Goal: Task Accomplishment & Management: Manage account settings

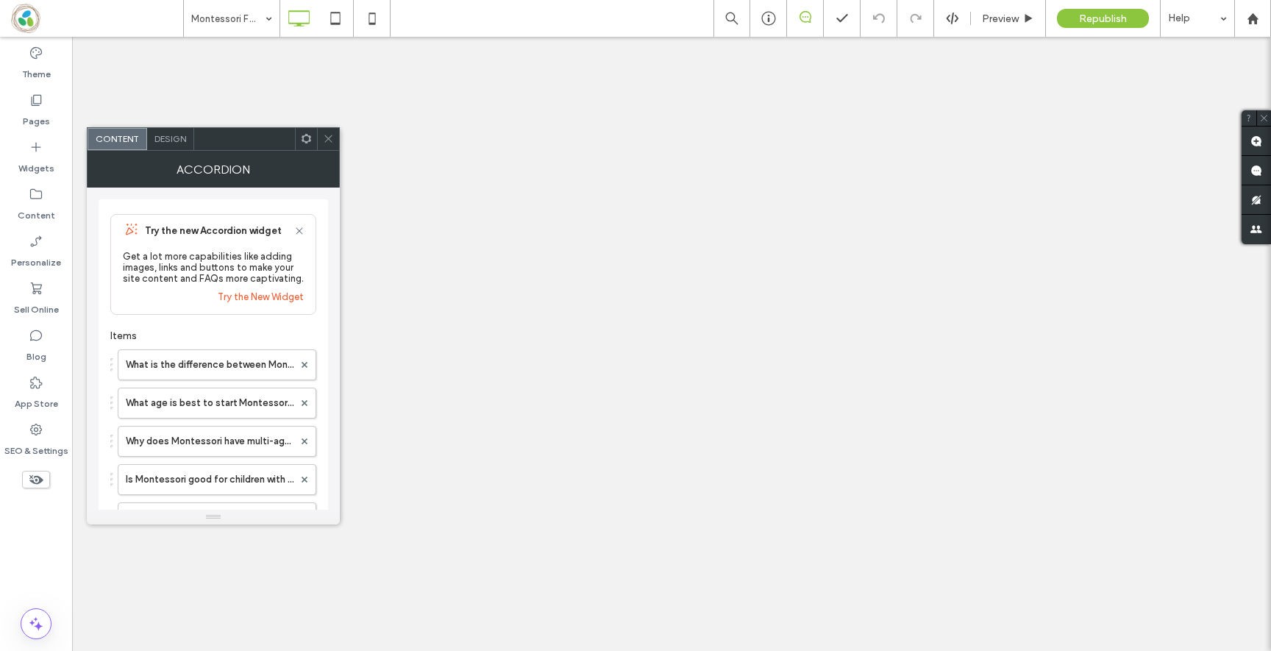
click at [172, 418] on div "What is the difference between Montessori and traditional education? How is Mon…" at bounding box center [213, 629] width 206 height 574
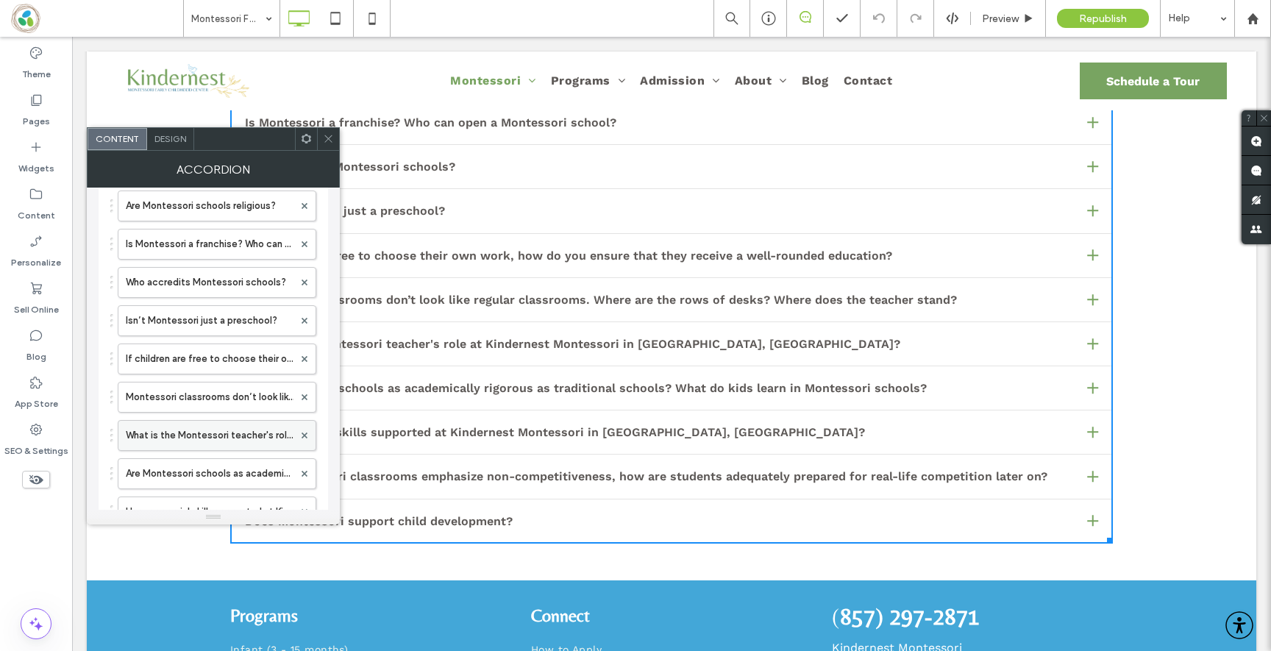
click at [172, 429] on label "What is the Montessori teacher's role at Kindernest Montessori in [GEOGRAPHIC_D…" at bounding box center [210, 435] width 168 height 29
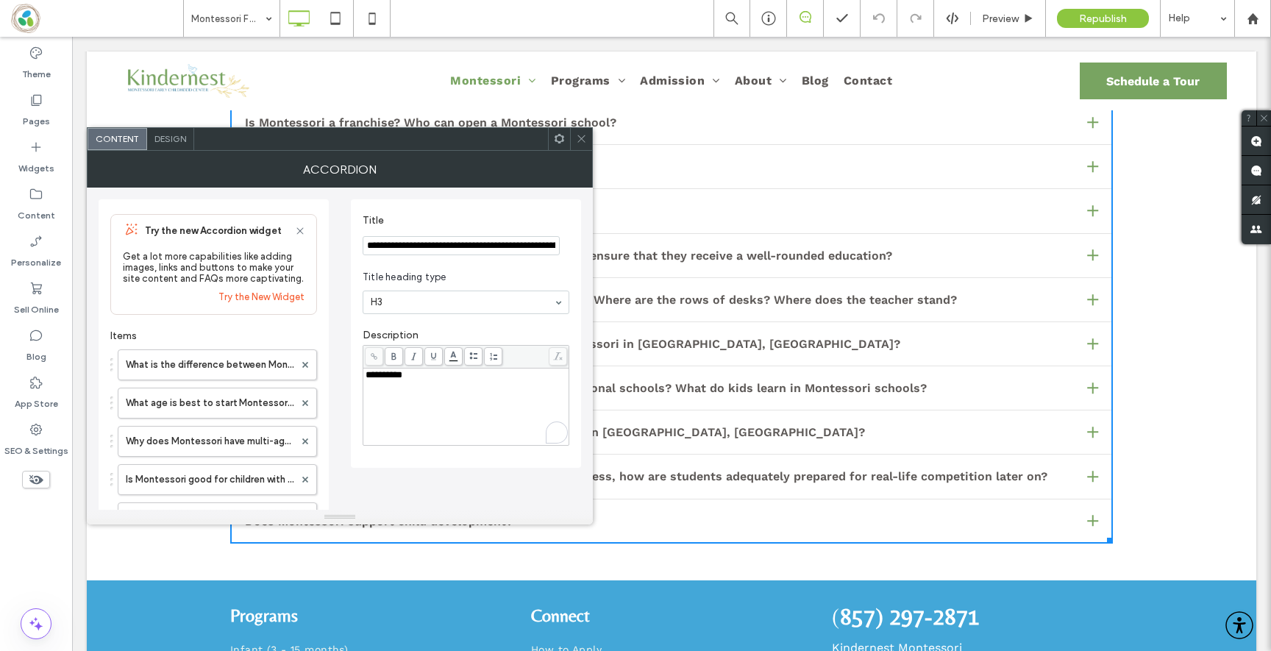
click at [453, 388] on div "**********" at bounding box center [465, 407] width 201 height 74
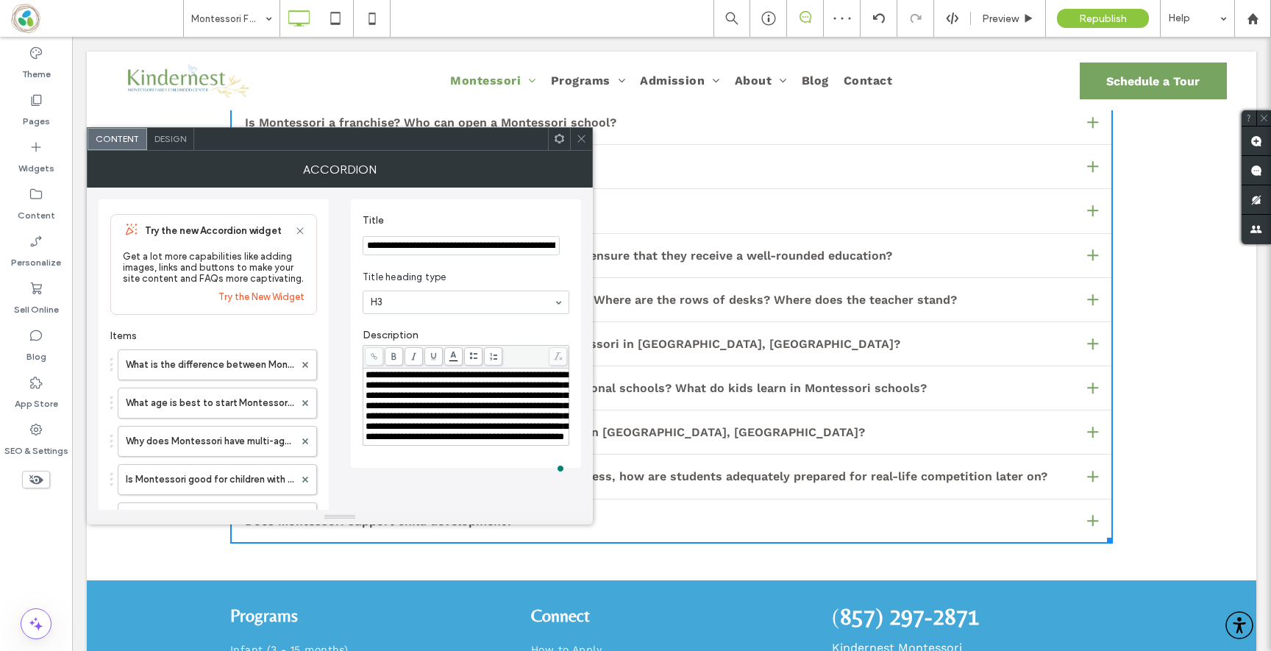
click at [576, 134] on icon at bounding box center [581, 138] width 11 height 11
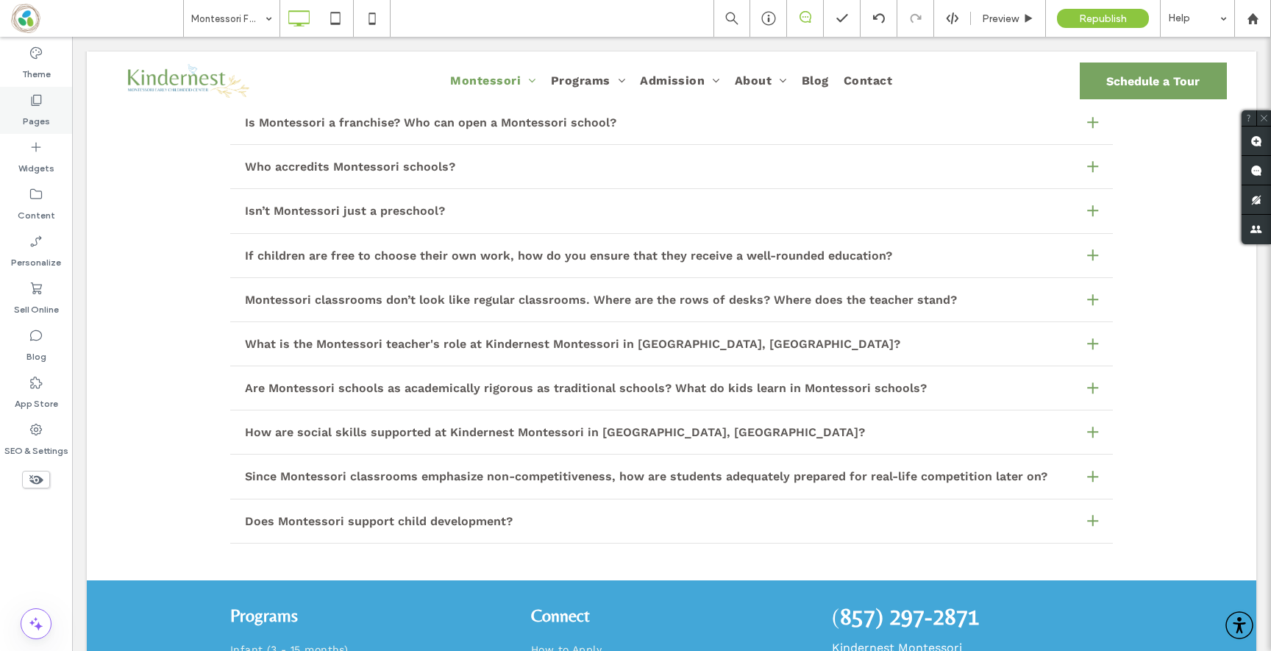
click at [38, 135] on div "Widgets" at bounding box center [36, 157] width 72 height 47
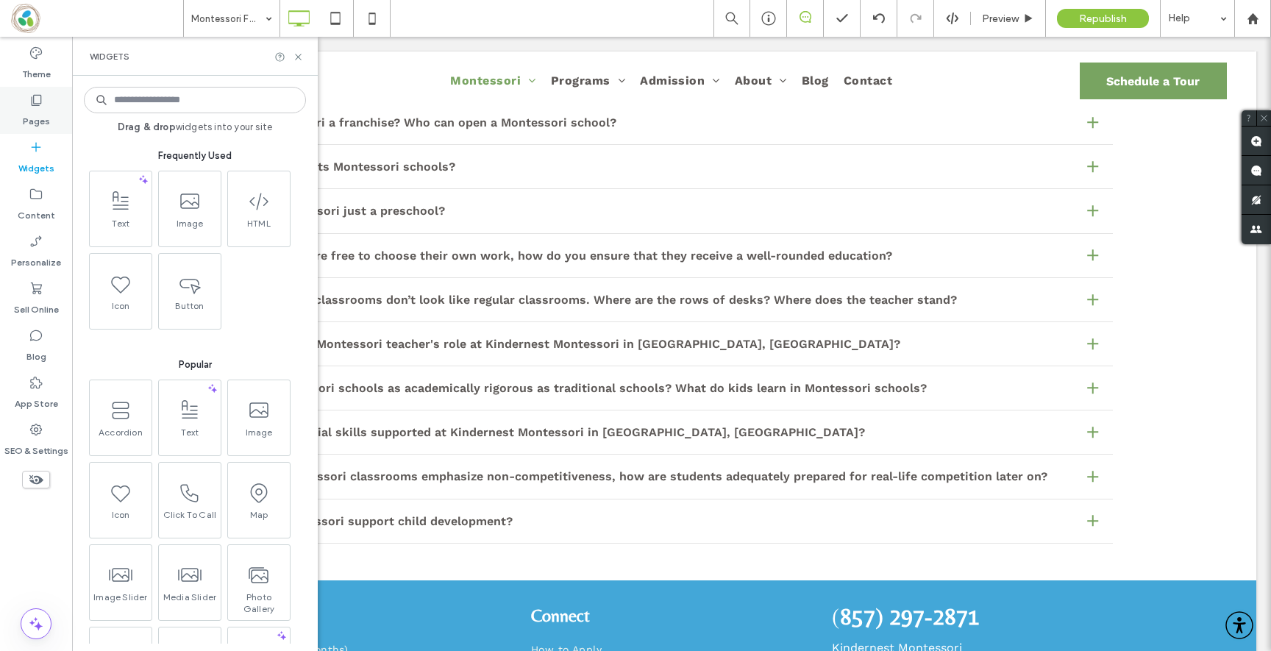
click at [41, 121] on label "Pages" at bounding box center [36, 117] width 27 height 21
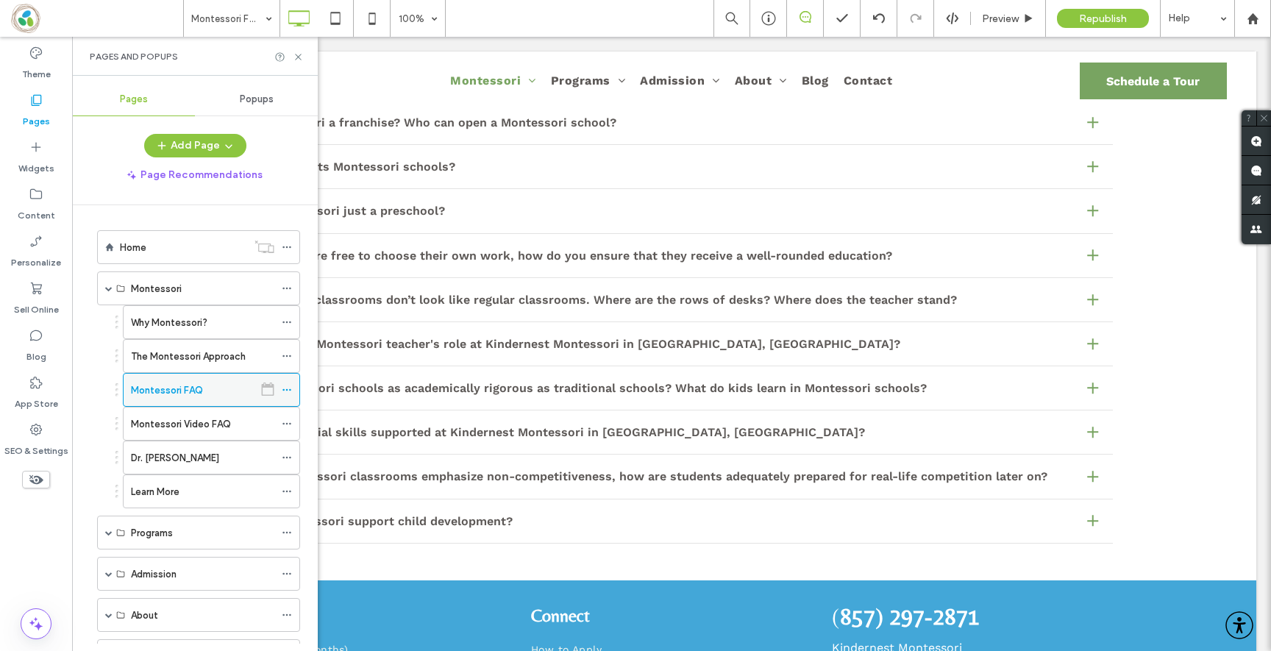
click at [290, 385] on icon at bounding box center [287, 390] width 10 height 10
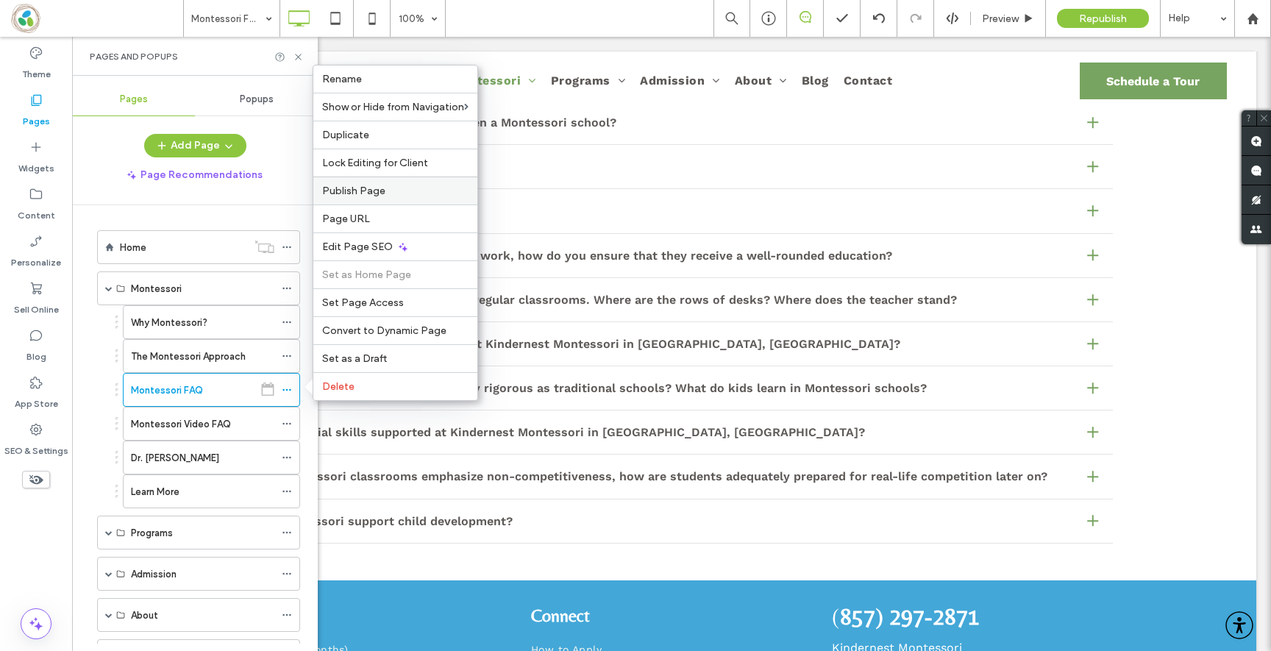
click at [414, 190] on label "Publish Page" at bounding box center [395, 191] width 146 height 12
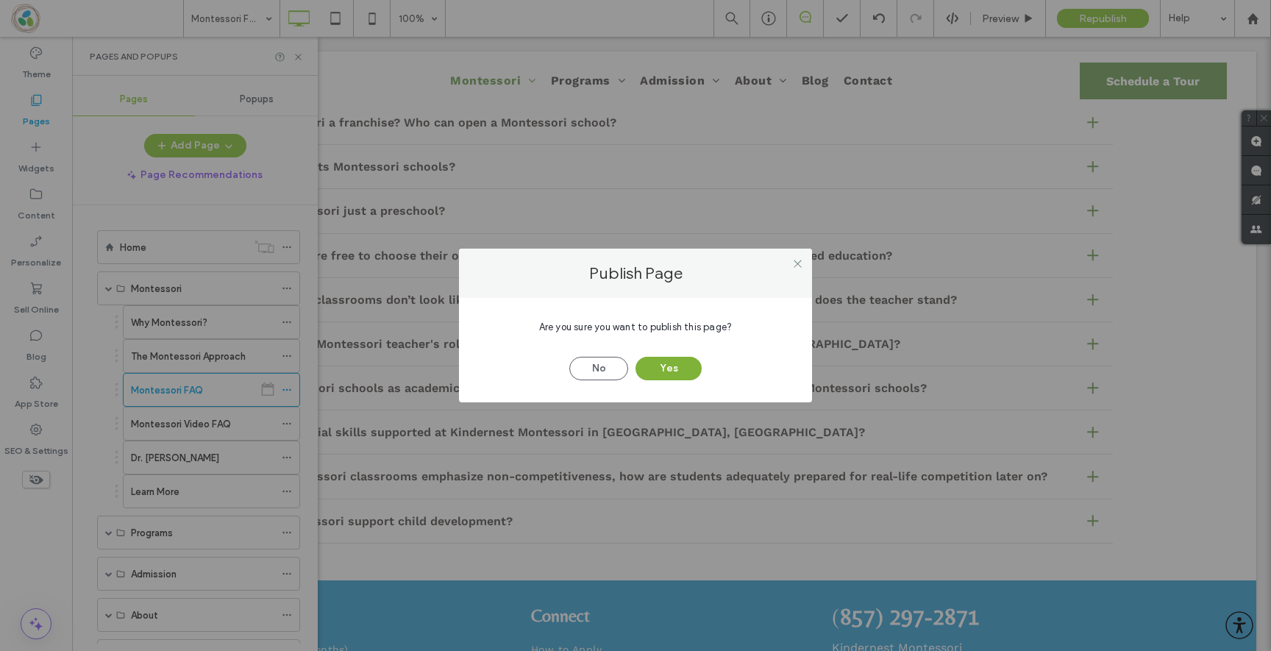
click at [653, 374] on button "Yes" at bounding box center [668, 369] width 66 height 24
